Goal: Information Seeking & Learning: Learn about a topic

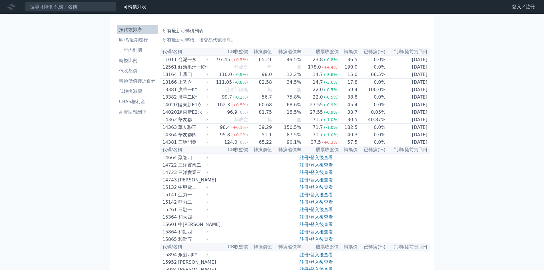
click at [326, 168] on link "註冊/登入後查看" at bounding box center [316, 164] width 33 height 5
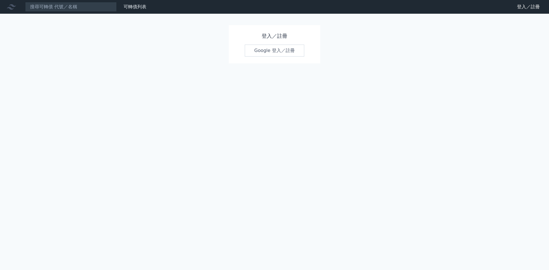
click at [271, 50] on link "Google 登入／註冊" at bounding box center [274, 51] width 59 height 12
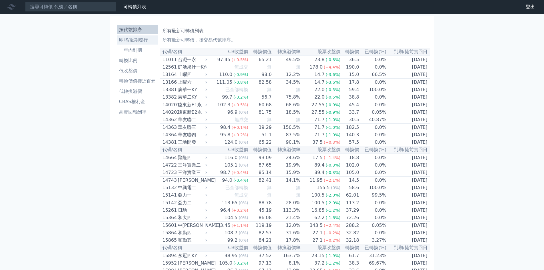
click at [135, 38] on li "即將/近期發行" at bounding box center [137, 40] width 41 height 7
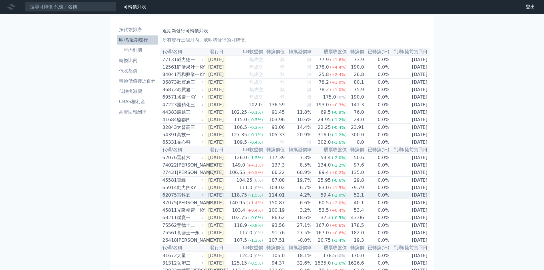
click at [378, 199] on td "0.0%" at bounding box center [377, 195] width 25 height 8
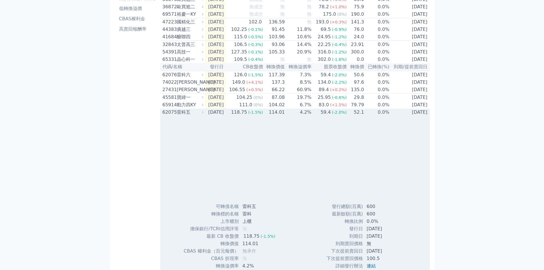
scroll to position [86, 0]
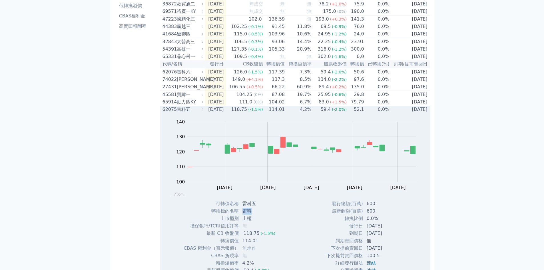
drag, startPoint x: 256, startPoint y: 222, endPoint x: 243, endPoint y: 223, distance: 13.2
click at [243, 215] on td "雷科" at bounding box center [259, 210] width 41 height 7
copy td "雷科"
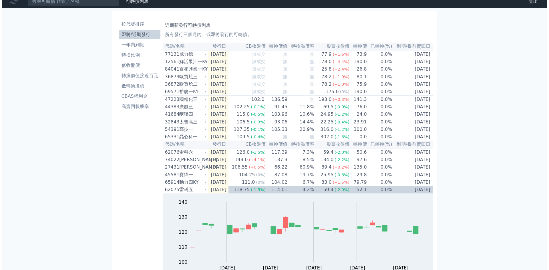
scroll to position [0, 0]
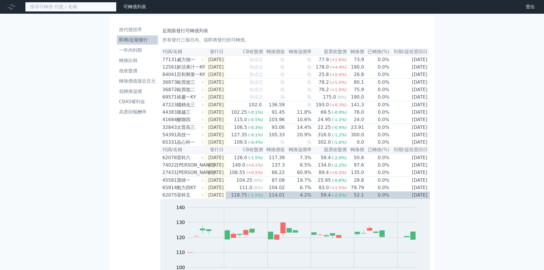
click at [84, 11] on input at bounding box center [70, 7] width 91 height 10
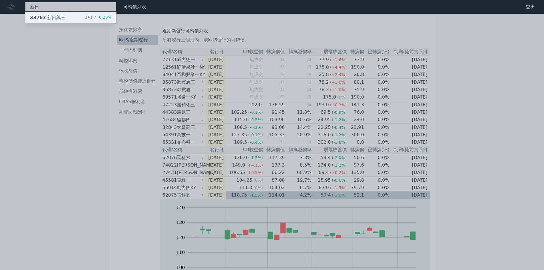
type input "新日"
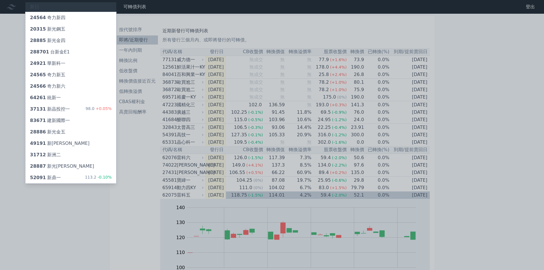
click at [80, 7] on div at bounding box center [272, 135] width 544 height 270
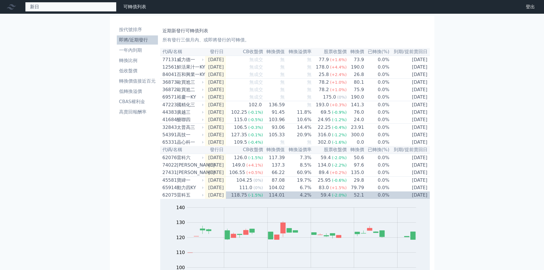
click at [79, 7] on div "新日 24564 奇力新四 20315 新光鋼五 28885 新光金四 288701 [GEOGRAPHIC_DATA] 24921 華新科一 24565 奇…" at bounding box center [70, 7] width 91 height 10
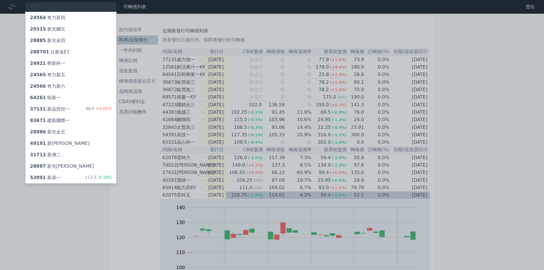
click at [75, 6] on div at bounding box center [272, 135] width 544 height 270
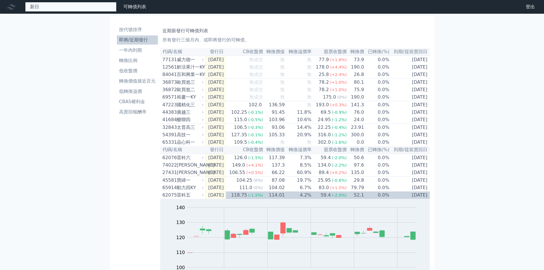
click at [75, 6] on div "新日 24564 奇力新四 20315 新光鋼五 28885 新光金四 288701 [GEOGRAPHIC_DATA] 24921 華新科一 24565 奇…" at bounding box center [70, 7] width 91 height 10
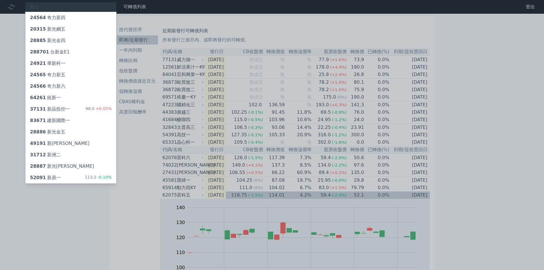
click at [75, 6] on div at bounding box center [272, 135] width 544 height 270
click at [75, 6] on div "新日 24564 奇力新四 20315 新光鋼五 28885 新光金四 288701 [GEOGRAPHIC_DATA] 24921 華新科一 24565 奇…" at bounding box center [70, 7] width 91 height 10
click at [74, 6] on div at bounding box center [272, 135] width 544 height 270
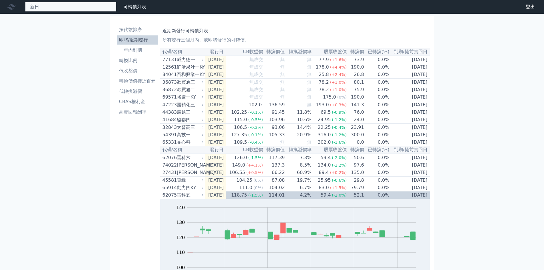
click at [74, 6] on div "新日 24564 奇力新四 20315 新光鋼五 28885 新光金四 288701 [GEOGRAPHIC_DATA] 24921 華新科一 24565 奇…" at bounding box center [70, 7] width 91 height 10
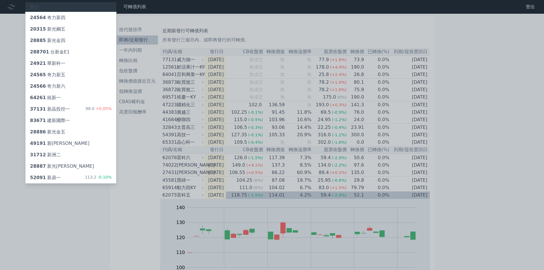
click at [74, 6] on div at bounding box center [272, 135] width 544 height 270
click at [74, 6] on div "新日 24564 奇力新四 20315 新光鋼五 28885 新光金四 288701 [GEOGRAPHIC_DATA] 24921 華新科一 24565 奇…" at bounding box center [70, 7] width 91 height 10
click at [74, 6] on div at bounding box center [272, 135] width 544 height 270
click at [74, 6] on div "新日 24564 奇力新四 20315 新光鋼五 28885 新光金四 288701 [GEOGRAPHIC_DATA] 24921 華新科一 24565 奇…" at bounding box center [70, 7] width 91 height 10
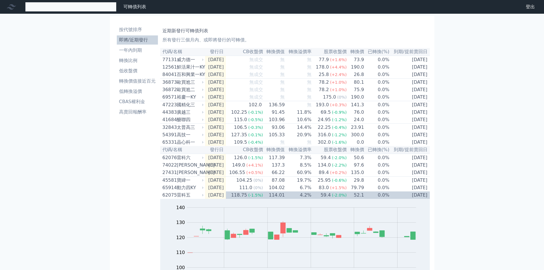
click at [73, 7] on input at bounding box center [70, 7] width 91 height 10
type input "="
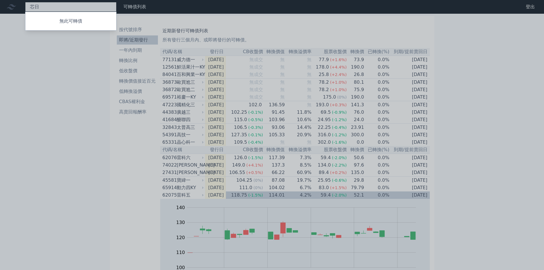
type input "新日"
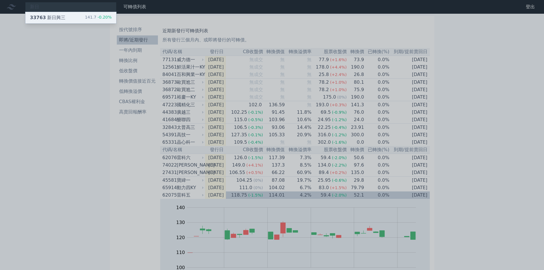
click at [57, 17] on div "33763 新日興三" at bounding box center [47, 17] width 35 height 7
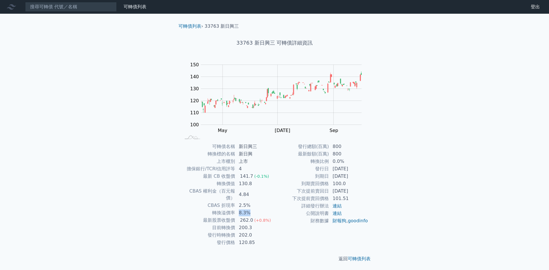
drag, startPoint x: 237, startPoint y: 206, endPoint x: 250, endPoint y: 206, distance: 13.7
click at [250, 209] on td "8.3%" at bounding box center [254, 212] width 39 height 7
click at [252, 224] on td "200.3" at bounding box center [254, 227] width 39 height 7
drag, startPoint x: 238, startPoint y: 221, endPoint x: 259, endPoint y: 222, distance: 21.5
click at [252, 224] on td "200.3" at bounding box center [254, 227] width 39 height 7
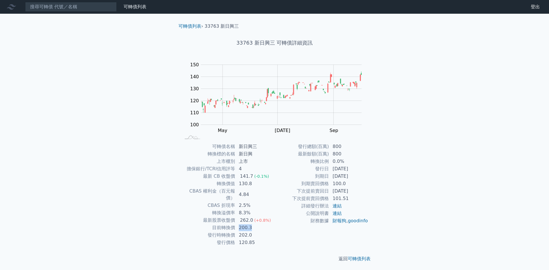
click at [260, 224] on td "200.3" at bounding box center [254, 227] width 39 height 7
drag, startPoint x: 238, startPoint y: 215, endPoint x: 255, endPoint y: 213, distance: 17.2
click at [255, 217] on td "262.0 (+0.8%)" at bounding box center [254, 220] width 39 height 7
click at [284, 225] on td "財務數據" at bounding box center [301, 220] width 55 height 7
drag, startPoint x: 255, startPoint y: 221, endPoint x: 240, endPoint y: 219, distance: 15.8
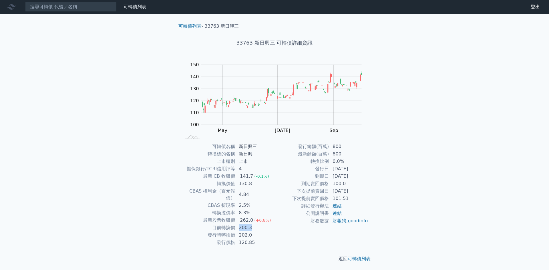
click at [240, 224] on td "200.3" at bounding box center [254, 227] width 39 height 7
click at [261, 232] on td "202.0" at bounding box center [254, 235] width 39 height 7
drag, startPoint x: 252, startPoint y: 214, endPoint x: 240, endPoint y: 212, distance: 12.1
click at [240, 217] on div "262.0" at bounding box center [246, 220] width 15 height 7
click at [256, 224] on td "200.3" at bounding box center [254, 227] width 39 height 7
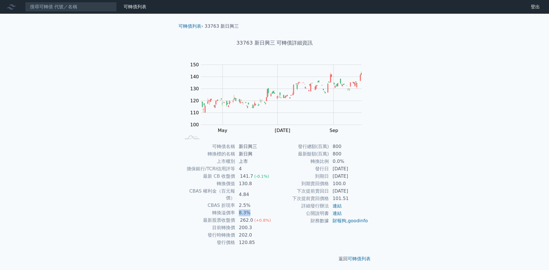
drag, startPoint x: 249, startPoint y: 207, endPoint x: 237, endPoint y: 206, distance: 12.0
click at [237, 209] on td "8.3%" at bounding box center [254, 212] width 39 height 7
click at [266, 209] on td "8.3%" at bounding box center [254, 212] width 39 height 7
click at [70, 4] on input at bounding box center [70, 7] width 91 height 10
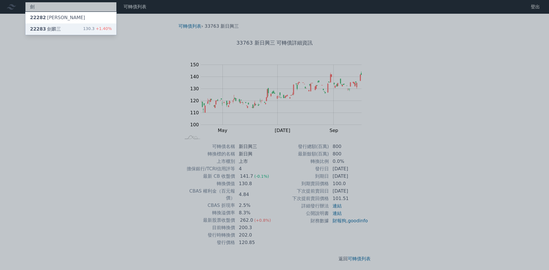
type input "劍"
click at [73, 26] on div "22283 劍麟三 130.3 +1.40%" at bounding box center [70, 28] width 91 height 11
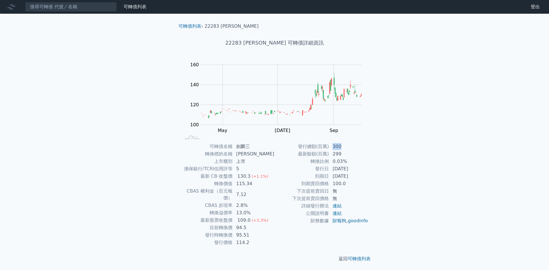
drag, startPoint x: 334, startPoint y: 146, endPoint x: 351, endPoint y: 160, distance: 22.8
click at [344, 153] on tbody "發行總額(百萬) 300 最新餘額(百萬) 299 轉換比例 0.03% 發行日 [DATE] 到期日 [DATE] 到期賣回價格 100.0 下次提前賣回日…" at bounding box center [321, 184] width 94 height 82
click at [363, 171] on td "[DATE]" at bounding box center [348, 168] width 39 height 7
drag, startPoint x: 332, startPoint y: 168, endPoint x: 349, endPoint y: 168, distance: 16.6
click at [349, 168] on td "[DATE]" at bounding box center [348, 168] width 39 height 7
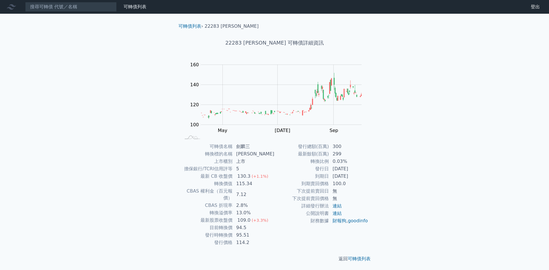
click at [380, 173] on div "可轉債列表 › 22283 劍麟三 22283 劍麟三 可轉債詳細資訊 Zoom Out 100 80 90 100 110 120 130 140 180 …" at bounding box center [274, 143] width 219 height 258
drag, startPoint x: 238, startPoint y: 206, endPoint x: 256, endPoint y: 205, distance: 18.3
click at [256, 209] on td "13.0%" at bounding box center [254, 212] width 42 height 7
click at [258, 218] on span "(+3.3%)" at bounding box center [260, 220] width 17 height 5
drag, startPoint x: 256, startPoint y: 213, endPoint x: 241, endPoint y: 213, distance: 15.4
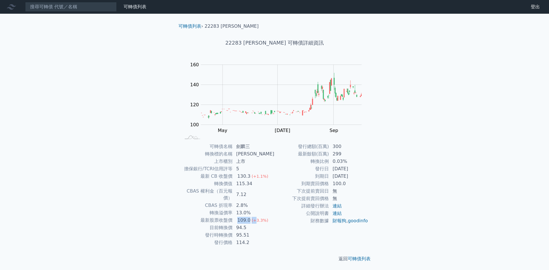
click at [241, 217] on td "109.0 (+3.3%)" at bounding box center [254, 220] width 42 height 7
click at [251, 232] on td "95.51" at bounding box center [254, 235] width 42 height 7
drag, startPoint x: 250, startPoint y: 221, endPoint x: 237, endPoint y: 221, distance: 13.2
click at [237, 224] on td "94.5" at bounding box center [254, 227] width 42 height 7
click at [272, 232] on td "95.51" at bounding box center [254, 235] width 42 height 7
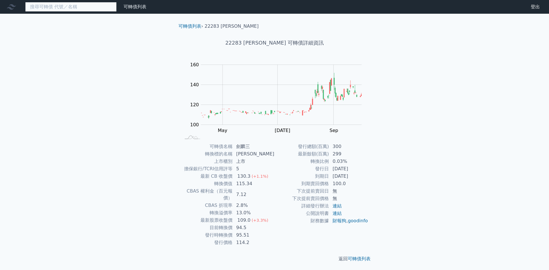
click at [89, 6] on input at bounding box center [70, 7] width 91 height 10
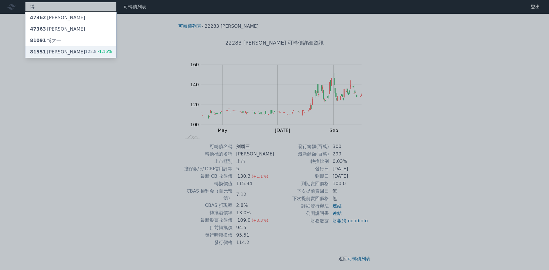
type input "博"
click at [65, 49] on div "81551 博智一 128.8 -1.15%" at bounding box center [70, 51] width 91 height 11
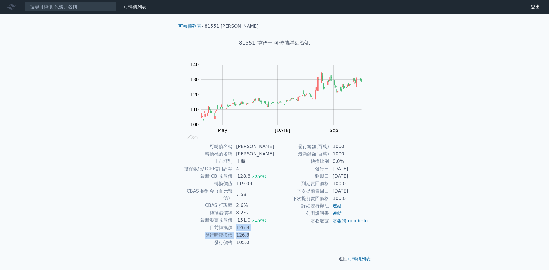
drag, startPoint x: 240, startPoint y: 221, endPoint x: 256, endPoint y: 228, distance: 17.5
click at [256, 228] on tbody "可轉債名稱 博智一 轉換標的名稱 博智 上市櫃別 上櫃 擔保銀行/TCRI信用評等 4 最新 CB 收盤價 128.8 (-0.9%) 轉換價值 119.09…" at bounding box center [228, 194] width 94 height 103
click at [251, 217] on div "151.0" at bounding box center [243, 220] width 15 height 7
drag, startPoint x: 250, startPoint y: 215, endPoint x: 240, endPoint y: 205, distance: 14.6
click at [239, 217] on div "151.0" at bounding box center [243, 220] width 15 height 7
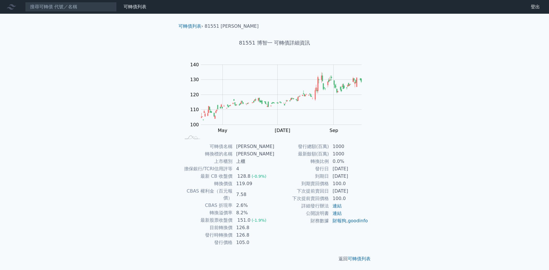
click at [251, 209] on td "8.2%" at bounding box center [254, 212] width 42 height 7
drag, startPoint x: 250, startPoint y: 205, endPoint x: 239, endPoint y: 206, distance: 10.9
click at [239, 209] on td "8.2%" at bounding box center [254, 212] width 42 height 7
click at [264, 209] on td "8.2%" at bounding box center [254, 212] width 42 height 7
click at [256, 239] on td "105.0" at bounding box center [254, 242] width 42 height 7
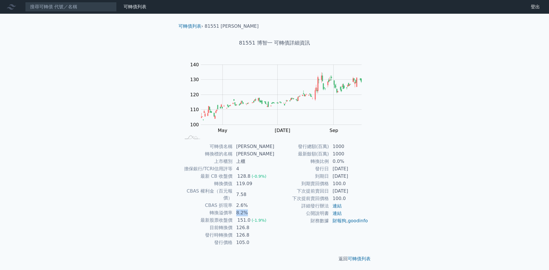
drag, startPoint x: 250, startPoint y: 207, endPoint x: 239, endPoint y: 206, distance: 10.6
click at [239, 209] on td "8.2%" at bounding box center [254, 212] width 42 height 7
click at [260, 232] on td "126.8" at bounding box center [254, 235] width 42 height 7
drag, startPoint x: 239, startPoint y: 219, endPoint x: 252, endPoint y: 228, distance: 15.1
click at [252, 228] on tbody "可轉債名稱 博智一 轉換標的名稱 博智 上市櫃別 上櫃 擔保銀行/TCRI信用評等 4 最新 CB 收盤價 128.8 (-0.9%) 轉換價值 119.09…" at bounding box center [228, 194] width 94 height 103
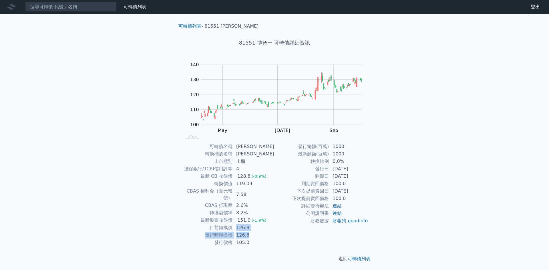
click at [264, 232] on td "126.8" at bounding box center [254, 235] width 42 height 7
drag, startPoint x: 247, startPoint y: 213, endPoint x: 253, endPoint y: 220, distance: 9.3
click at [238, 217] on td "151.0 (-1.9%)" at bounding box center [254, 220] width 42 height 7
click at [277, 233] on div "發行總額(百萬) 1000 最新餘額(百萬) 1000 轉換比例 0.0% 發行日 [DATE] 到期日 [DATE] 到期賣回價格 100.0 下次提前賣回…" at bounding box center [321, 194] width 94 height 103
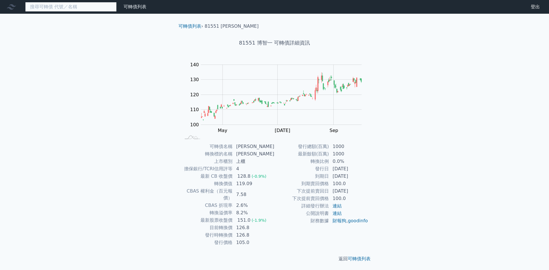
click at [99, 8] on input at bounding box center [70, 7] width 91 height 10
click at [68, 9] on input at bounding box center [70, 7] width 91 height 10
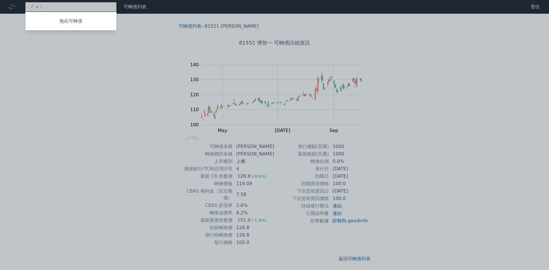
type input "稅"
type input "順"
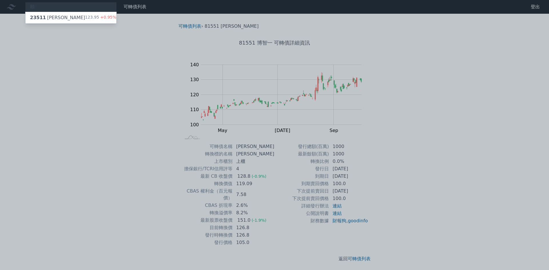
click at [59, 17] on div "順 23511 順德一 123.95 +0.95% 可轉債列表 財務數據 可轉債列表 財務數據 登出 登出 可轉債列表 › 81551 博智一 81551 博…" at bounding box center [274, 136] width 549 height 272
click at [60, 17] on div "23511 順德一 123.95 +0.95%" at bounding box center [70, 17] width 91 height 11
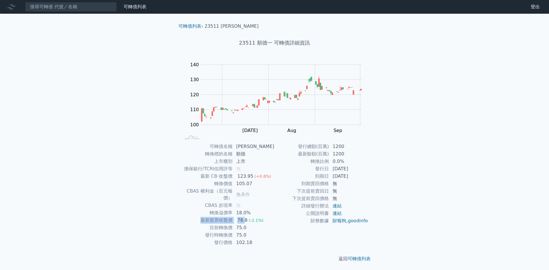
drag, startPoint x: 254, startPoint y: 208, endPoint x: 251, endPoint y: 217, distance: 10.2
click at [248, 215] on tbody "可轉債名稱 順德一 轉換標的名稱 順德 上市櫃別 上市 擔保銀行/TCRI信用評等 無 最新 CB 收盤價 123.95 (+0.8%) 轉換價值 105.0…" at bounding box center [228, 194] width 94 height 103
click at [260, 224] on td "75.0" at bounding box center [254, 227] width 42 height 7
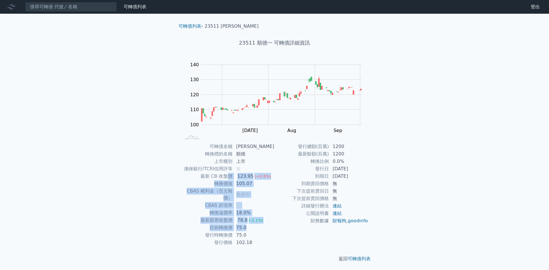
drag, startPoint x: 263, startPoint y: 224, endPoint x: 271, endPoint y: 197, distance: 27.0
click at [231, 178] on tbody "可轉債名稱 順德一 轉換標的名稱 順德 上市櫃別 上市 擔保銀行/TCRI信用評等 無 最新 CB 收盤價 123.95 (+0.8%) 轉換價值 105.0…" at bounding box center [228, 194] width 94 height 103
click at [272, 202] on td "無" at bounding box center [254, 205] width 42 height 7
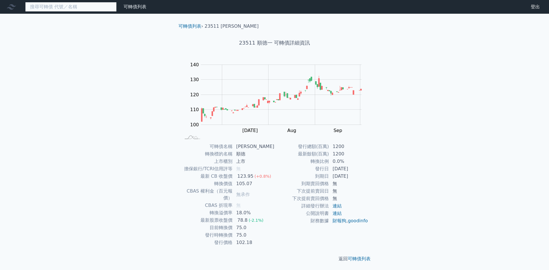
click at [89, 9] on input at bounding box center [70, 7] width 91 height 10
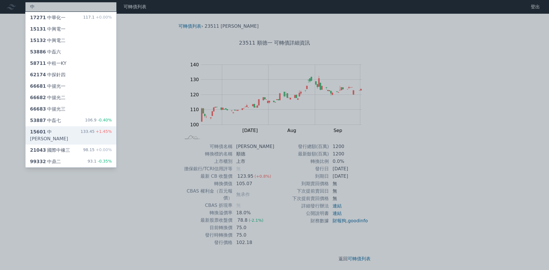
type input "中"
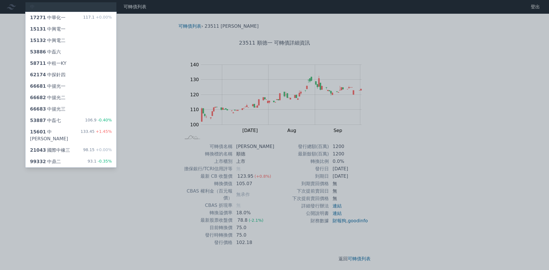
click at [102, 133] on div "中 17271 中華化一 117.1 +0.00% 15131 中興電一 15132 中興電二 53886 中磊六 58711 中租一KY 62174 中探針…" at bounding box center [274, 136] width 549 height 272
click at [102, 133] on span "+1.45%" at bounding box center [103, 131] width 17 height 5
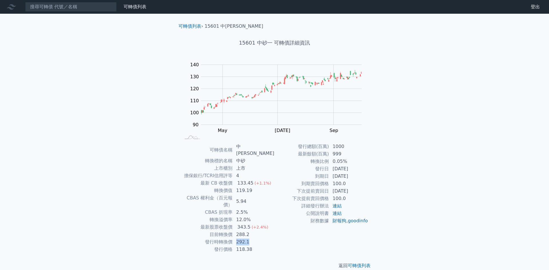
drag, startPoint x: 252, startPoint y: 228, endPoint x: 235, endPoint y: 228, distance: 17.2
click at [235, 238] on tr "發行時轉換價 292.1" at bounding box center [228, 241] width 94 height 7
drag, startPoint x: 250, startPoint y: 224, endPoint x: 238, endPoint y: 216, distance: 14.1
click at [238, 216] on tbody "可轉債名稱 中砂一 轉換標的名稱 中砂 上市櫃別 上市 擔保銀行/TCRI信用評等 4 最新 CB 收盤價 133.45 (+1.1%) 轉換價值 119.1…" at bounding box center [228, 198] width 94 height 110
click at [243, 224] on div "343.5" at bounding box center [243, 227] width 15 height 7
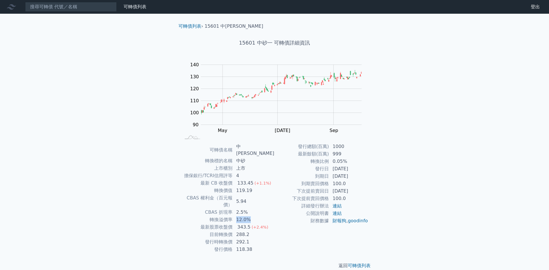
drag, startPoint x: 251, startPoint y: 209, endPoint x: 237, endPoint y: 208, distance: 14.0
click at [237, 216] on td "12.0%" at bounding box center [254, 219] width 42 height 7
click at [250, 224] on div "343.5" at bounding box center [243, 227] width 15 height 7
click at [82, 8] on input at bounding box center [70, 7] width 91 height 10
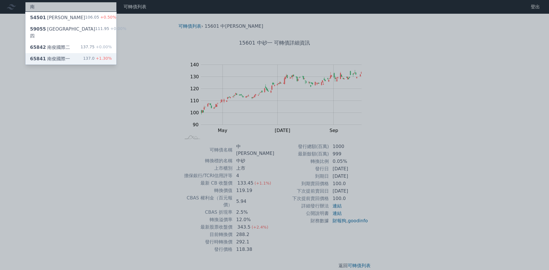
type input "南"
click at [80, 53] on div "65841 南俊國際一 137.0 +1.30%" at bounding box center [70, 58] width 91 height 11
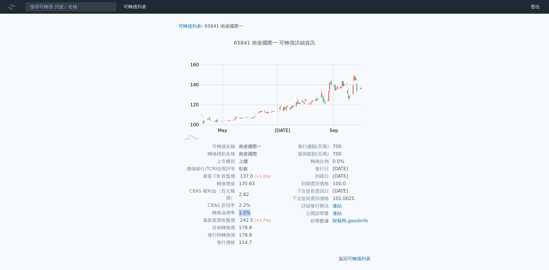
drag, startPoint x: 253, startPoint y: 208, endPoint x: 240, endPoint y: 208, distance: 13.1
click at [240, 209] on td "1.0%" at bounding box center [254, 212] width 39 height 7
